Goal: Task Accomplishment & Management: Complete application form

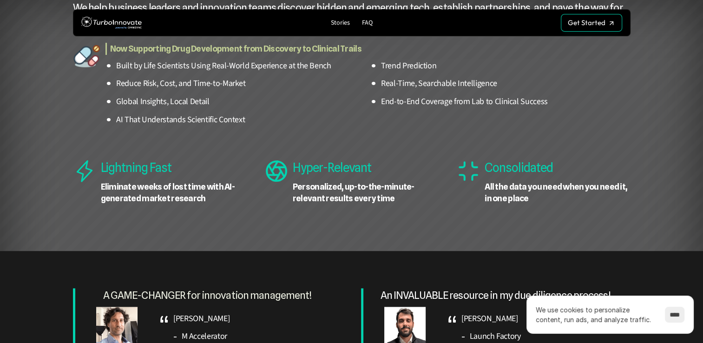
scroll to position [482, 0]
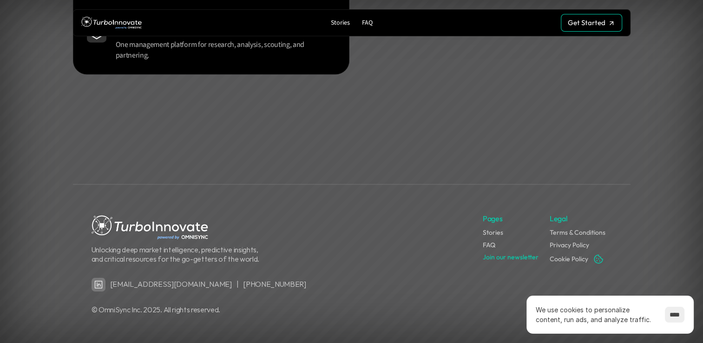
scroll to position [1303, 0]
